Goal: Information Seeking & Learning: Learn about a topic

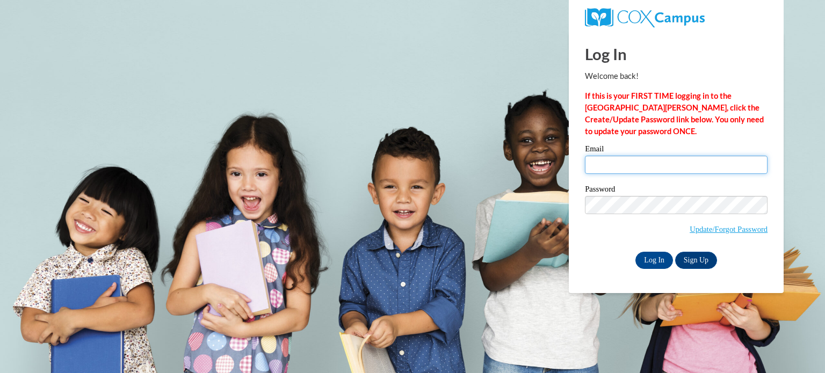
click at [625, 167] on input "Email" at bounding box center [676, 165] width 183 height 18
type input "lynne.rayburn@gcpsk12.org"
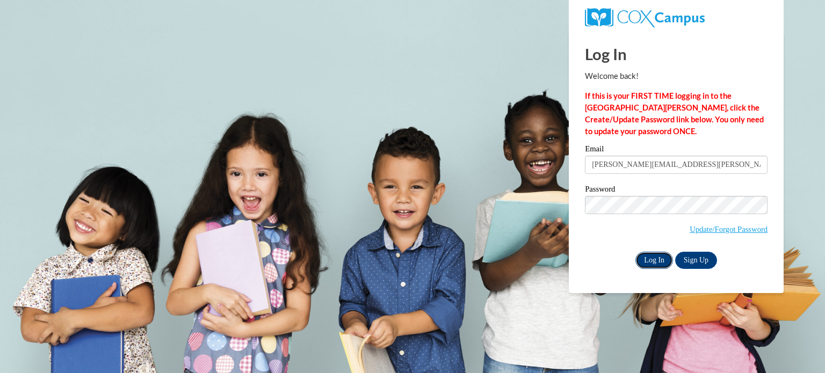
click at [655, 261] on input "Log In" at bounding box center [654, 260] width 38 height 17
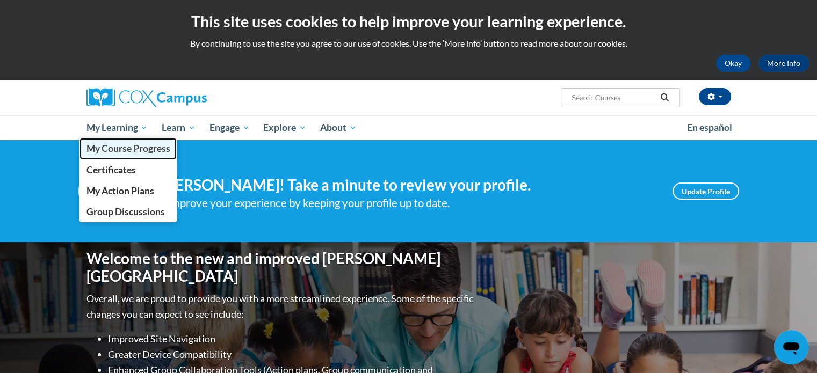
click at [106, 150] on span "My Course Progress" at bounding box center [128, 148] width 84 height 11
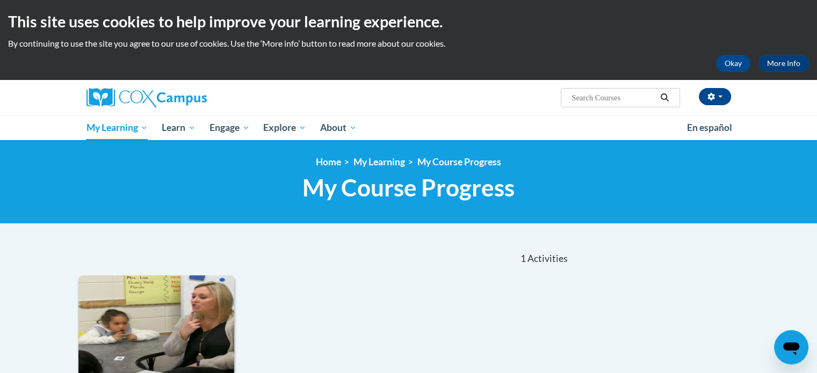
click at [611, 98] on input "Search..." at bounding box center [613, 97] width 86 height 13
type input "early literacy"
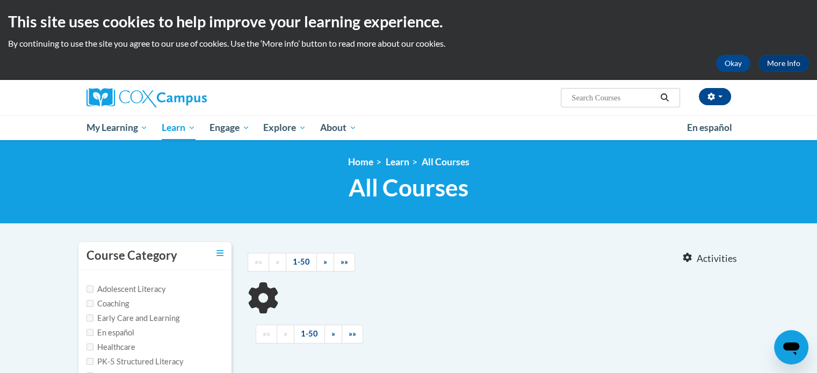
type input "early literacy"
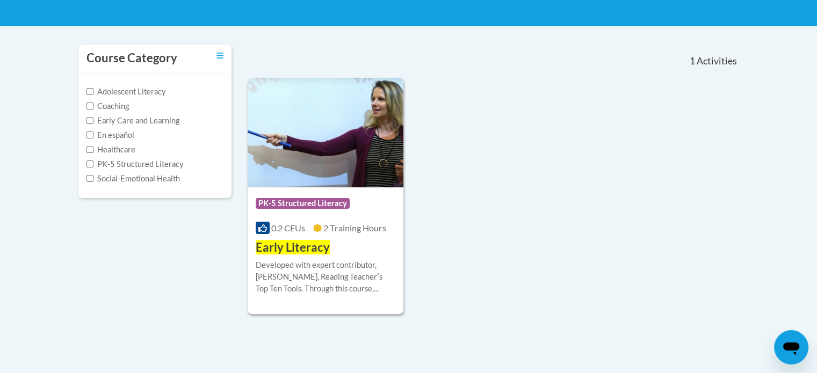
scroll to position [215, 0]
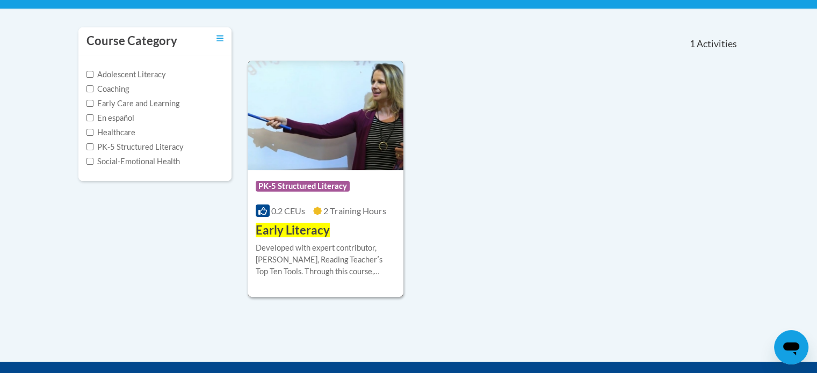
click at [296, 117] on img at bounding box center [325, 116] width 156 height 110
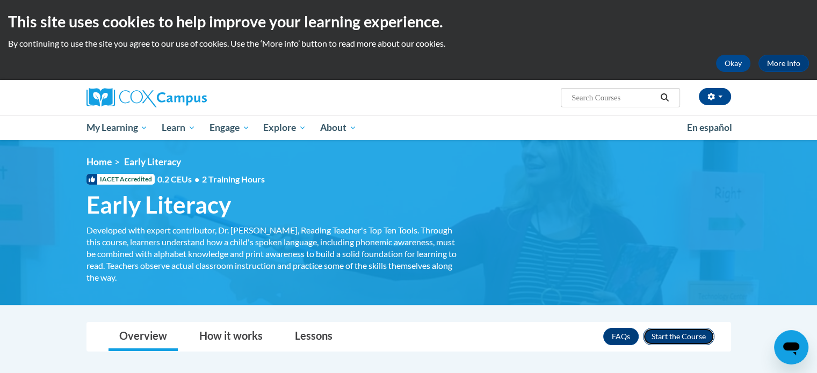
click at [681, 335] on button "Enroll" at bounding box center [678, 336] width 71 height 17
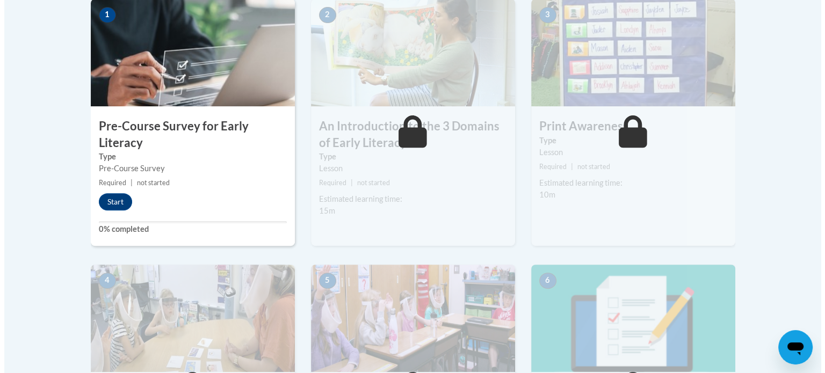
scroll to position [376, 0]
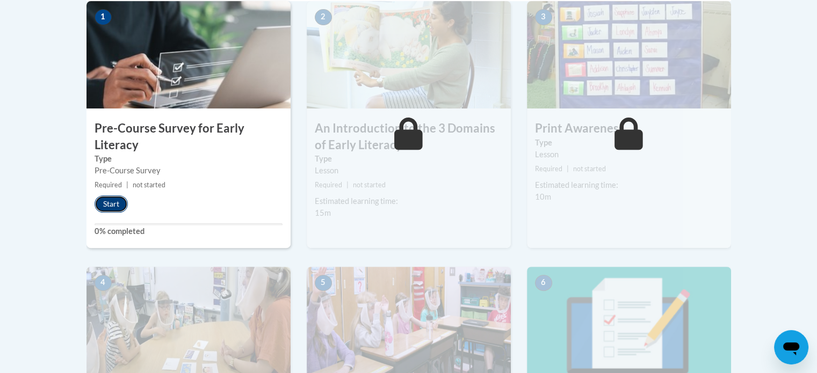
click at [108, 201] on button "Start" at bounding box center [110, 203] width 33 height 17
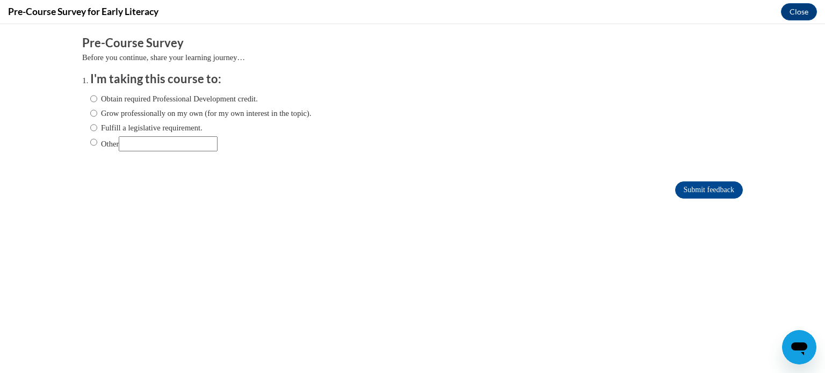
scroll to position [0, 0]
click at [90, 98] on input "Obtain required Professional Development credit." at bounding box center [93, 99] width 7 height 12
radio input "true"
click at [688, 186] on input "Submit feedback" at bounding box center [709, 189] width 68 height 17
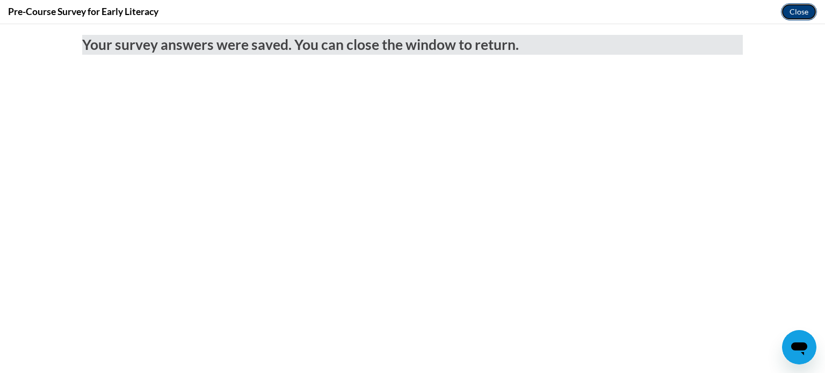
click at [792, 12] on button "Close" at bounding box center [799, 11] width 36 height 17
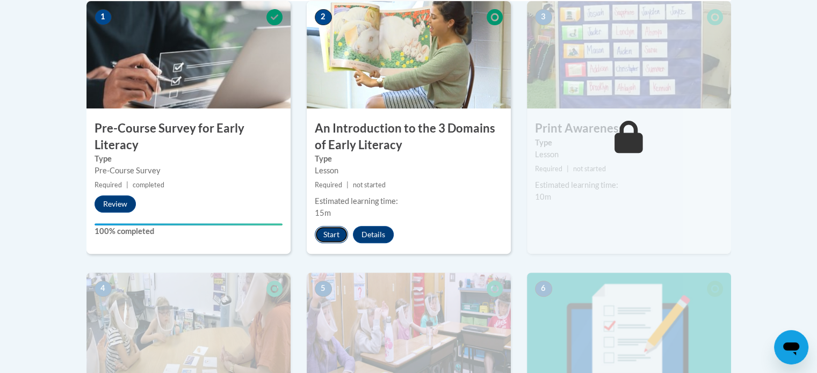
click at [322, 236] on button "Start" at bounding box center [331, 234] width 33 height 17
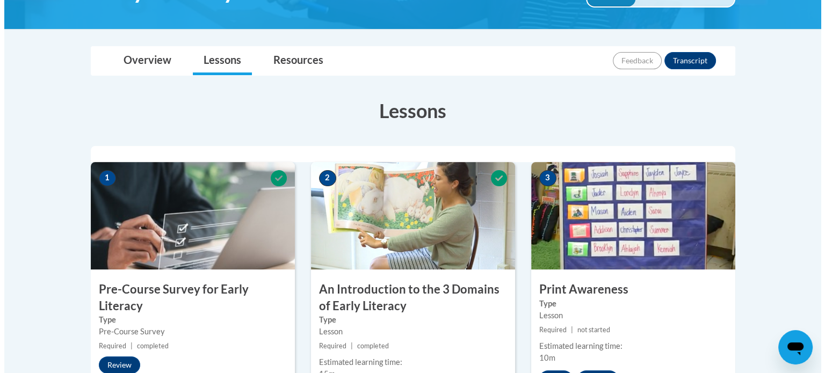
scroll to position [322, 0]
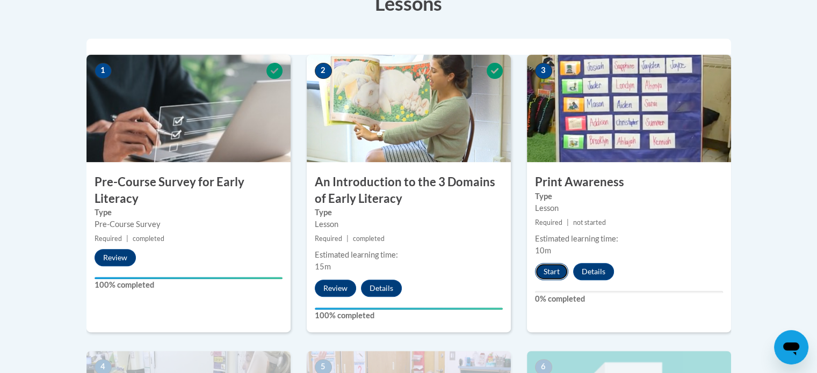
click at [548, 270] on button "Start" at bounding box center [551, 271] width 33 height 17
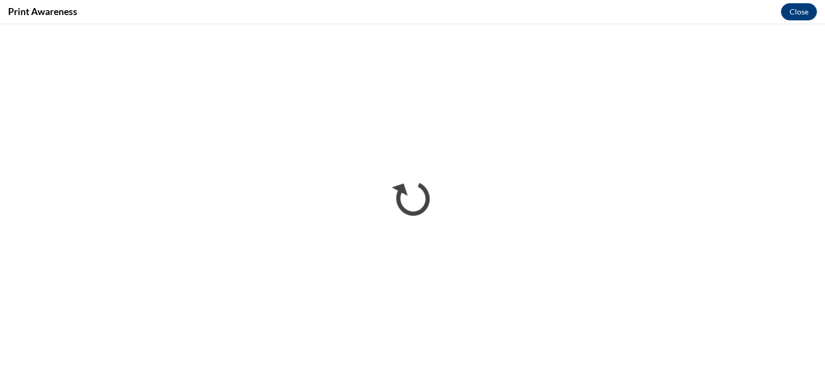
scroll to position [0, 0]
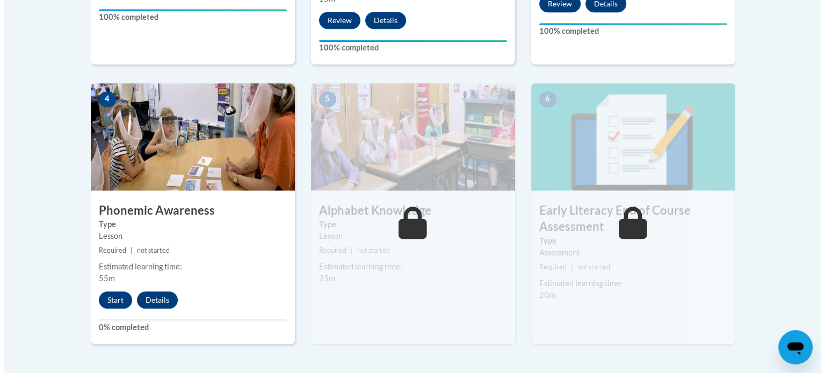
scroll to position [591, 0]
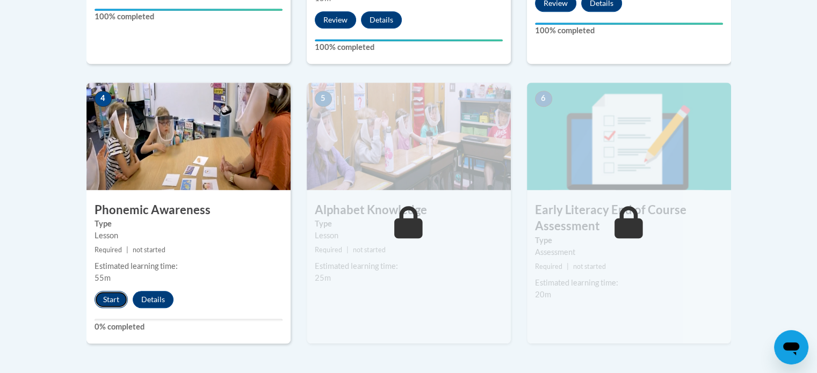
click at [118, 307] on button "Start" at bounding box center [110, 299] width 33 height 17
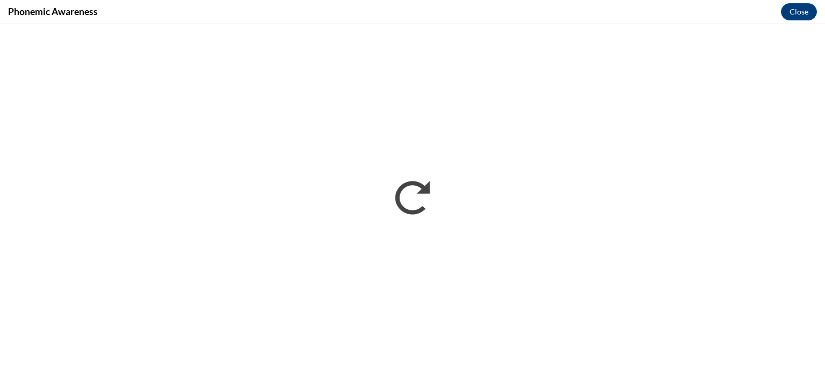
scroll to position [0, 0]
